Goal: Task Accomplishment & Management: Manage account settings

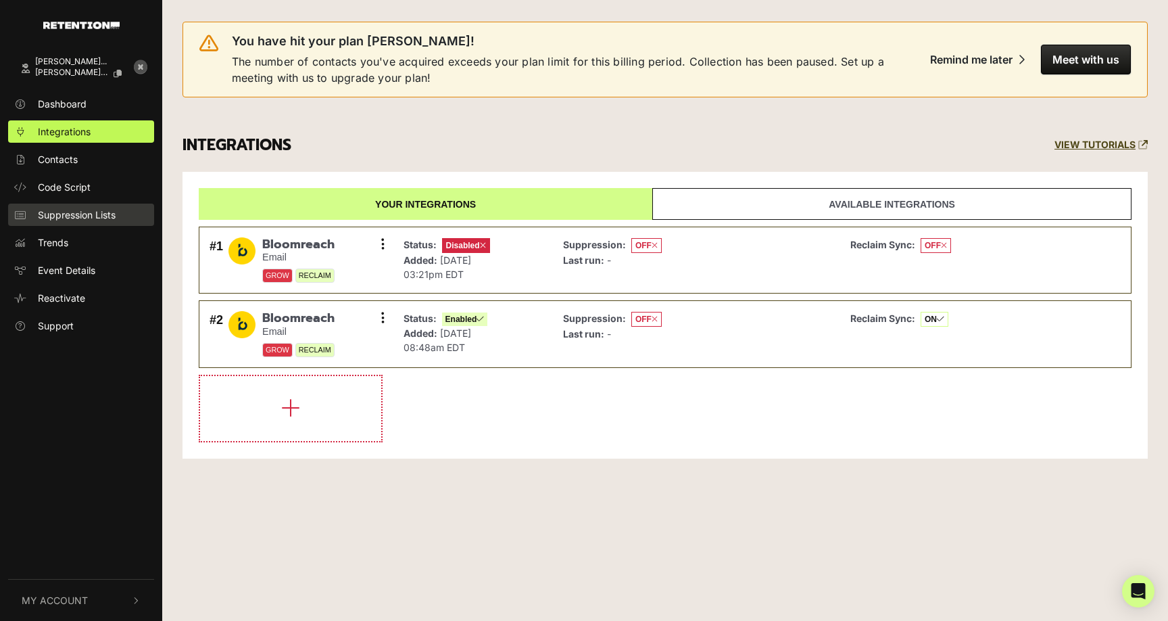
click at [53, 212] on span "Suppression Lists" at bounding box center [77, 215] width 78 height 14
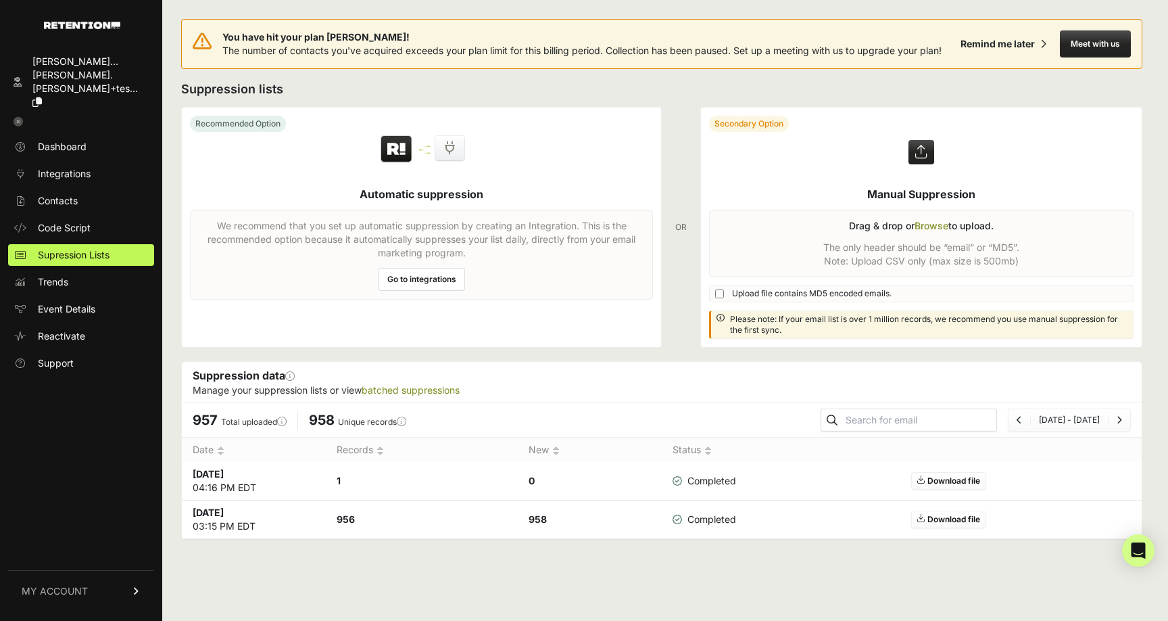
click at [18, 117] on icon at bounding box center [18, 121] width 9 height 9
